Goal: Task Accomplishment & Management: Manage account settings

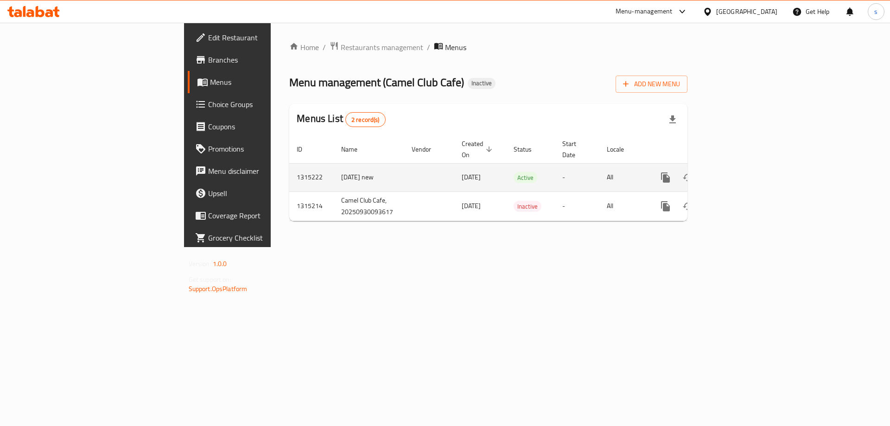
click at [738, 172] on icon "enhanced table" at bounding box center [732, 177] width 11 height 11
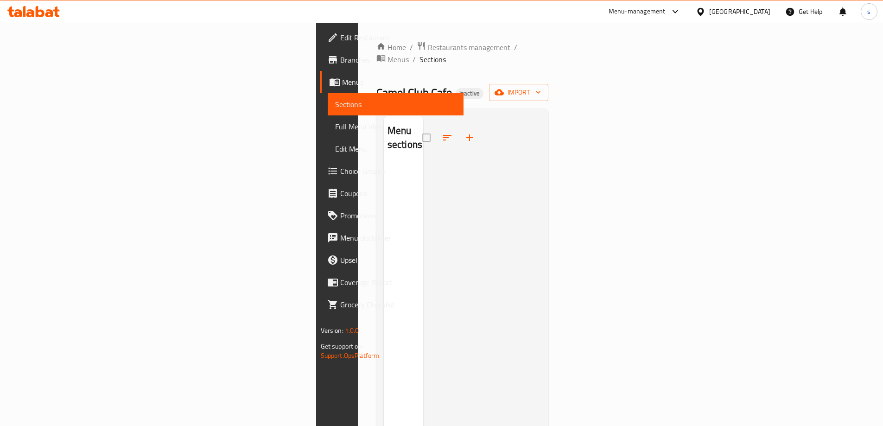
click at [340, 41] on span "Edit Restaurant" at bounding box center [398, 37] width 116 height 11
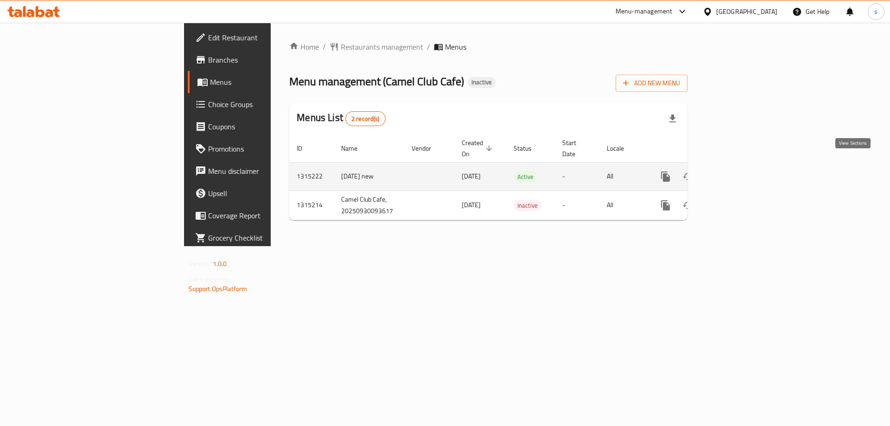
click at [738, 171] on icon "enhanced table" at bounding box center [732, 176] width 11 height 11
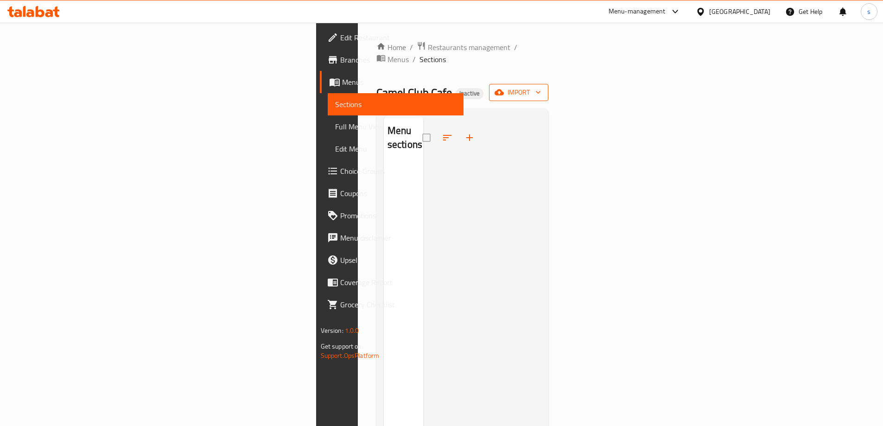
click at [541, 87] on span "import" at bounding box center [518, 93] width 45 height 12
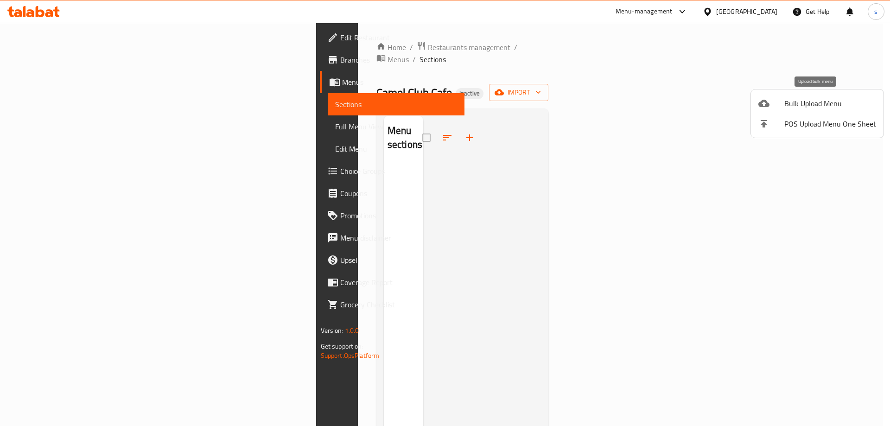
click at [803, 102] on span "Bulk Upload Menu" at bounding box center [830, 103] width 92 height 11
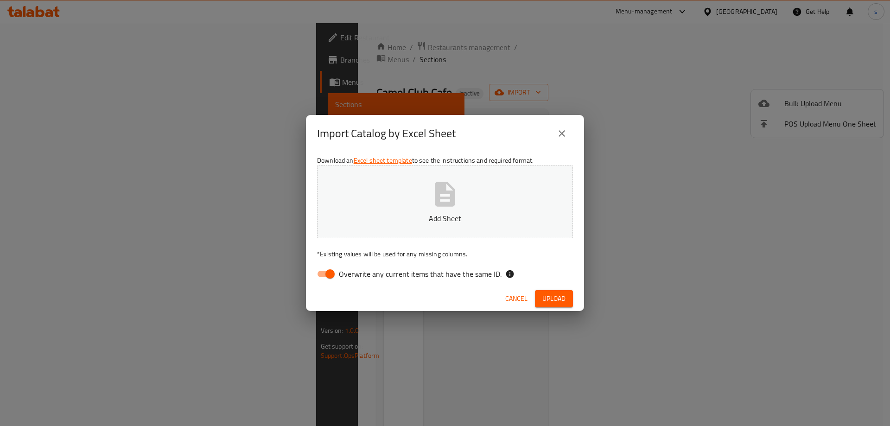
click at [328, 273] on input "Overwrite any current items that have the same ID." at bounding box center [330, 274] width 53 height 18
checkbox input "false"
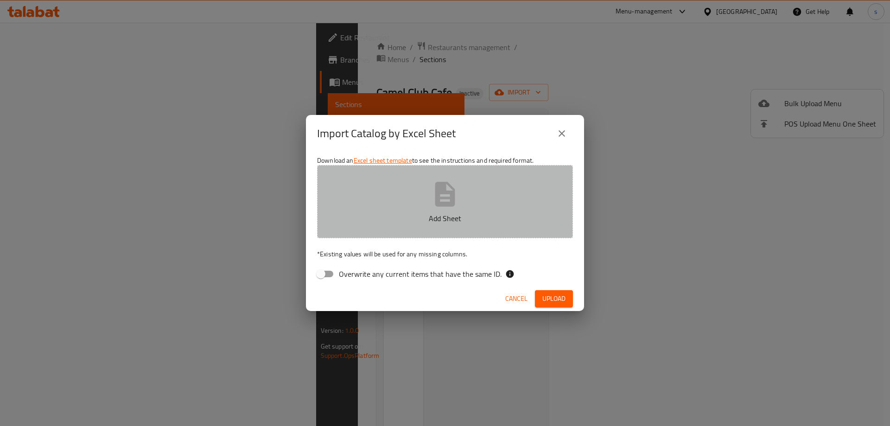
click at [439, 221] on p "Add Sheet" at bounding box center [444, 218] width 227 height 11
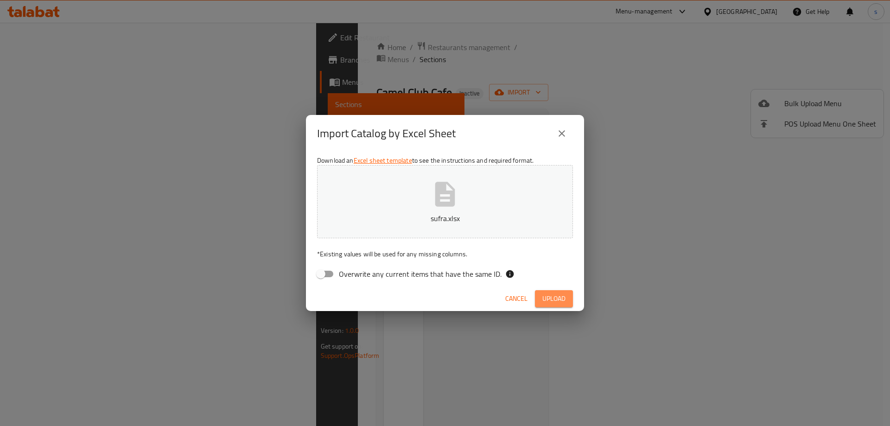
click at [555, 301] on span "Upload" at bounding box center [553, 299] width 23 height 12
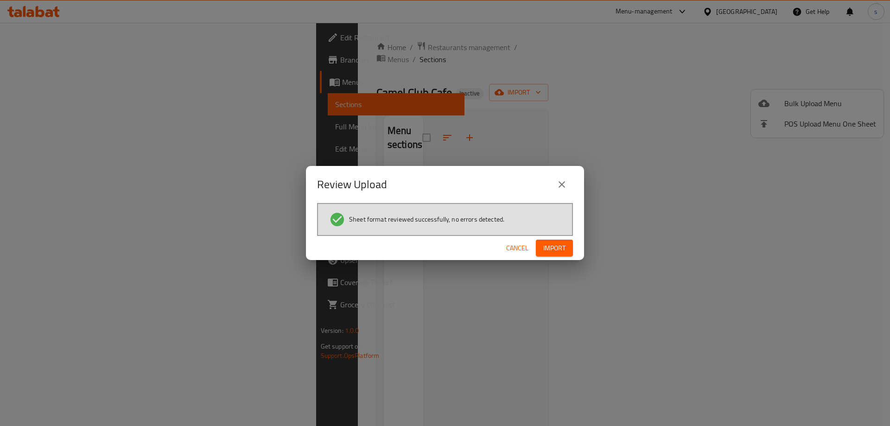
click at [562, 247] on span "Import" at bounding box center [554, 248] width 22 height 12
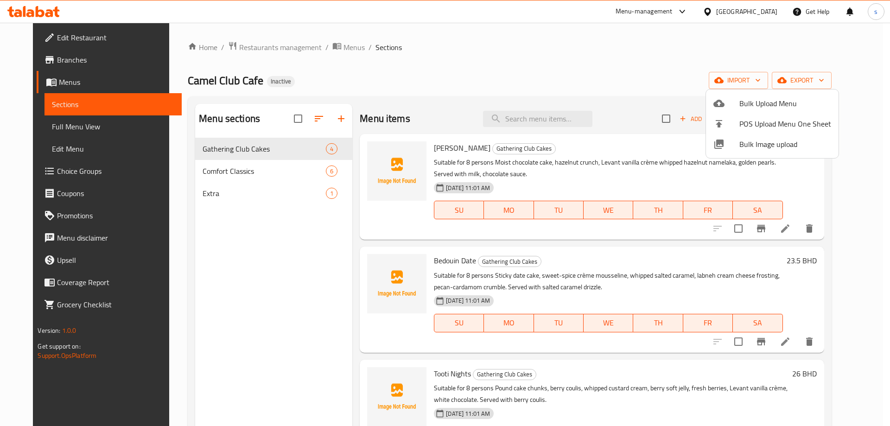
click at [81, 126] on div at bounding box center [445, 213] width 890 height 426
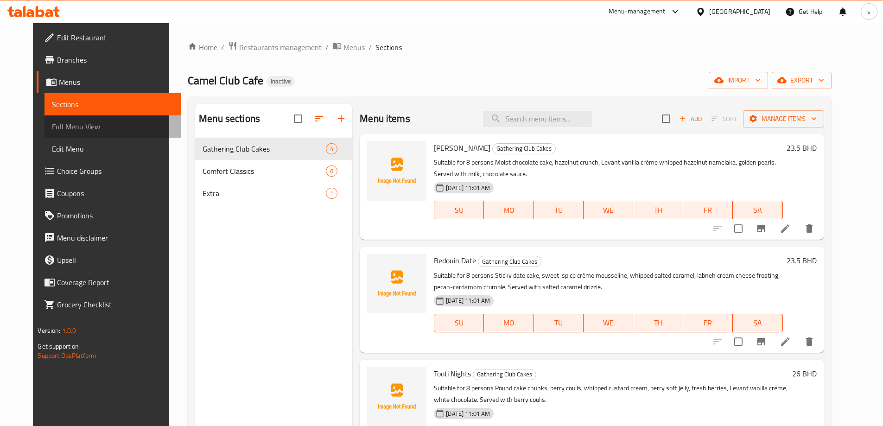
click at [81, 126] on span "Full Menu View" at bounding box center [112, 126] width 121 height 11
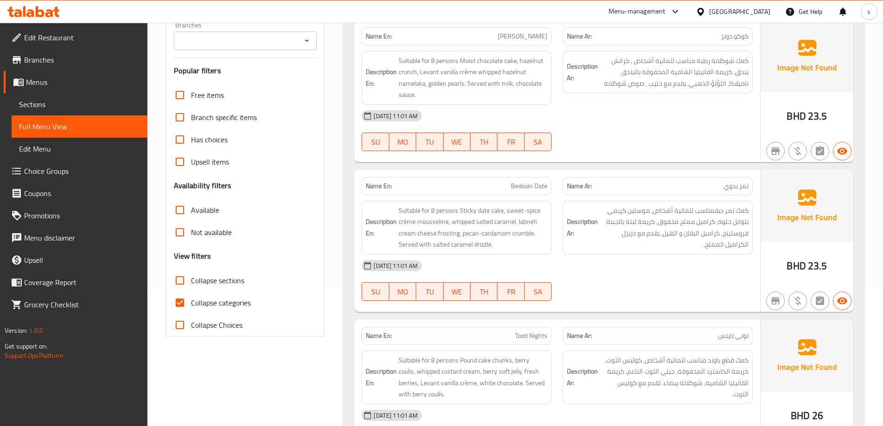
scroll to position [139, 0]
click at [175, 299] on input "Collapse categories" at bounding box center [180, 302] width 22 height 22
checkbox input "false"
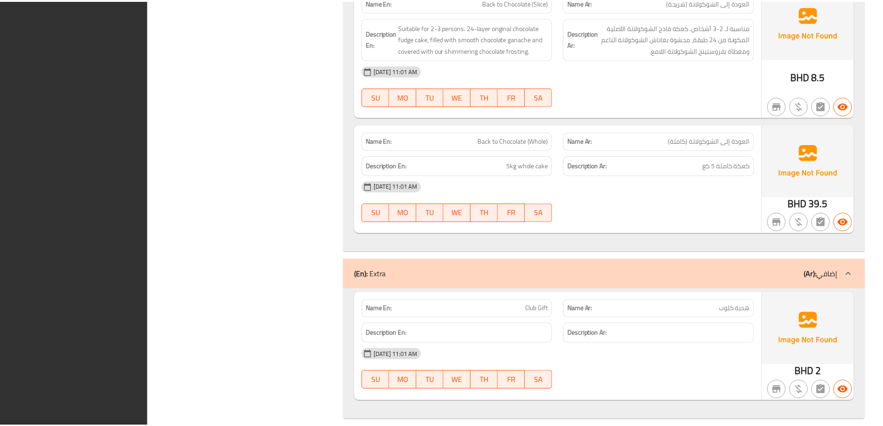
scroll to position [1344, 0]
